Goal: Task Accomplishment & Management: Manage account settings

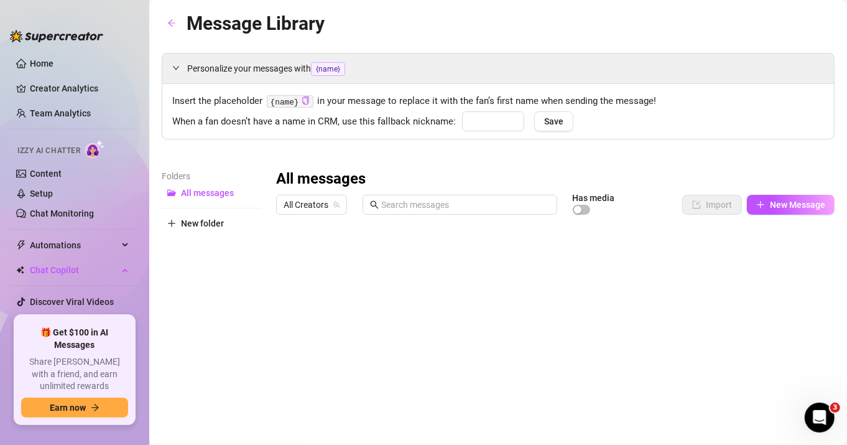
type input "Babe"
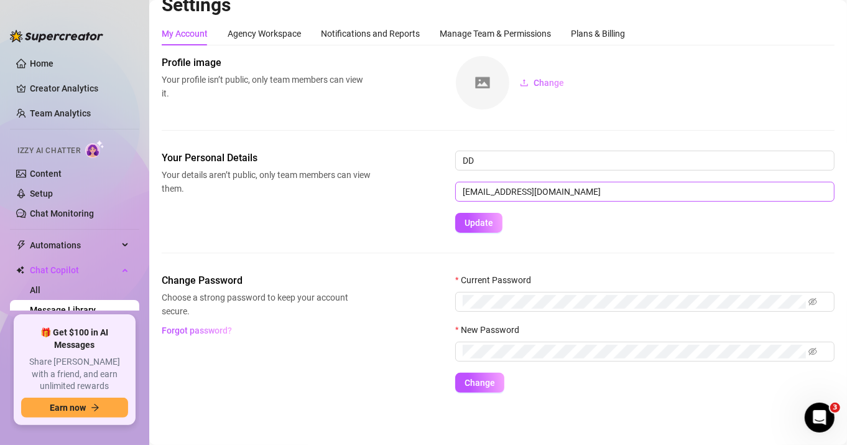
scroll to position [15, 0]
click at [221, 332] on span "Forgot password?" at bounding box center [197, 331] width 70 height 10
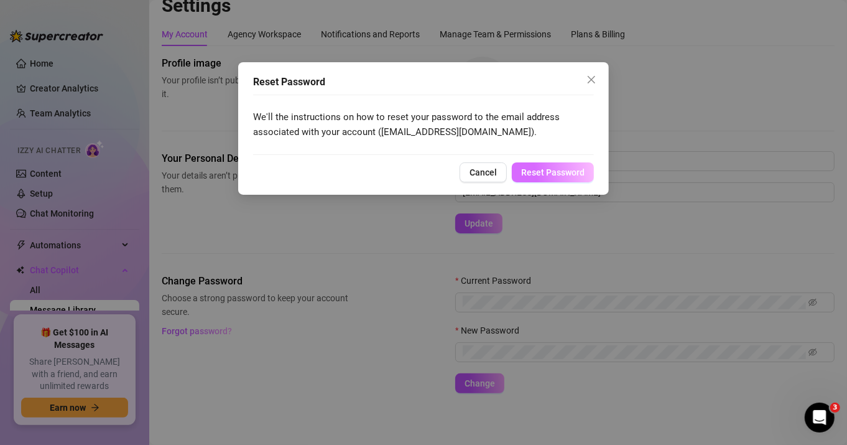
click at [550, 172] on span "Reset Password" at bounding box center [552, 172] width 63 height 10
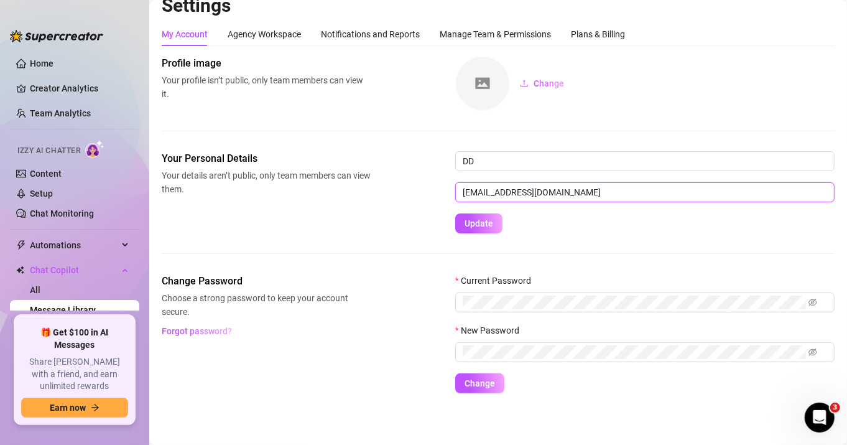
drag, startPoint x: 550, startPoint y: 195, endPoint x: 398, endPoint y: 190, distance: 151.8
click at [398, 190] on div "Your Personal Details Your details aren’t public, only team members can view th…" at bounding box center [498, 192] width 673 height 82
